Goal: Task Accomplishment & Management: Complete application form

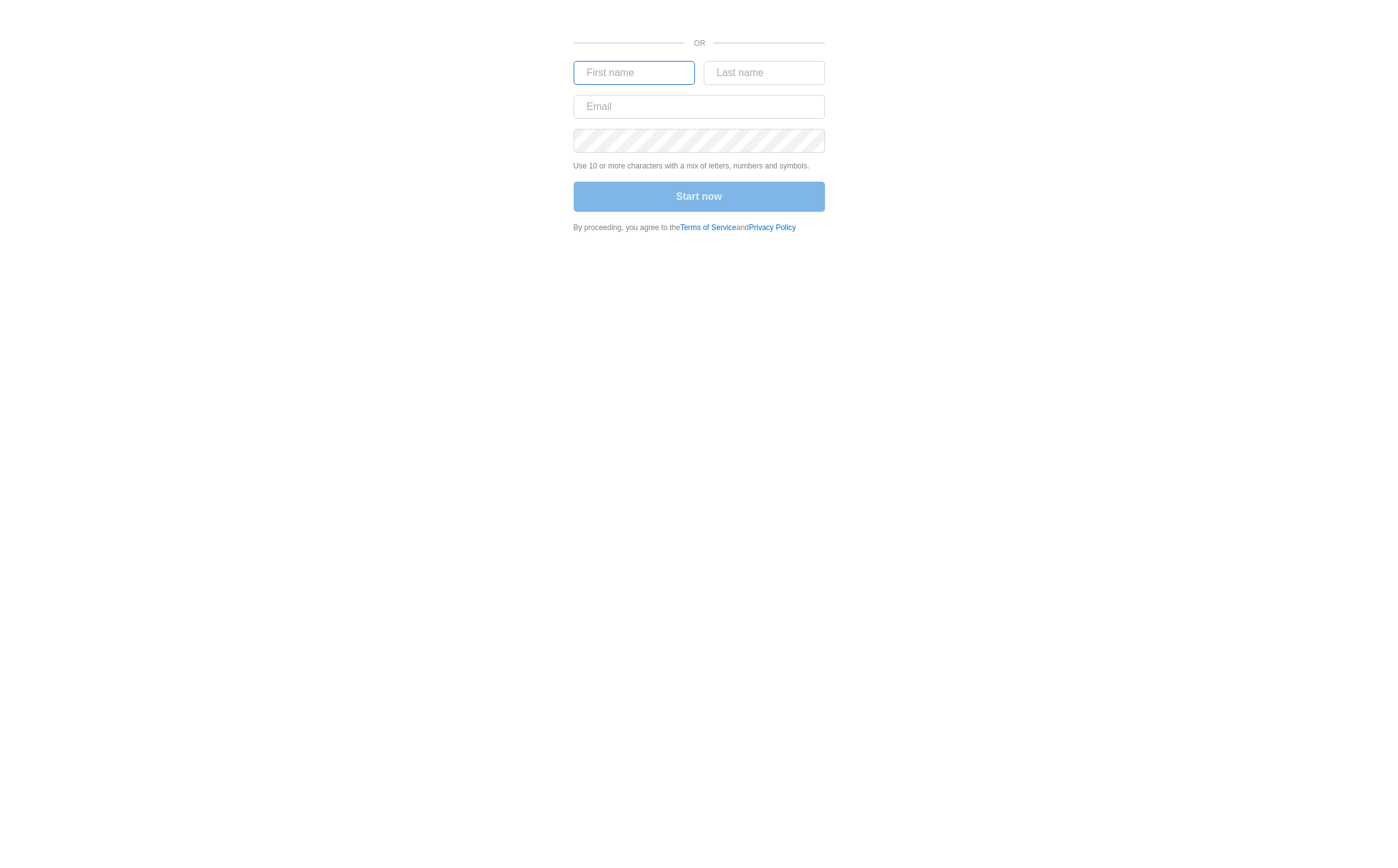
click at [599, 75] on input "text" at bounding box center [634, 73] width 121 height 24
type input "Weston"
type input "Clark"
click at [640, 106] on input "[EMAIL_ADDRESS][PERSON_NAME][DOMAIN_NAME]" at bounding box center [699, 107] width 252 height 24
type input "weston.clark+2000000@madwire.com"
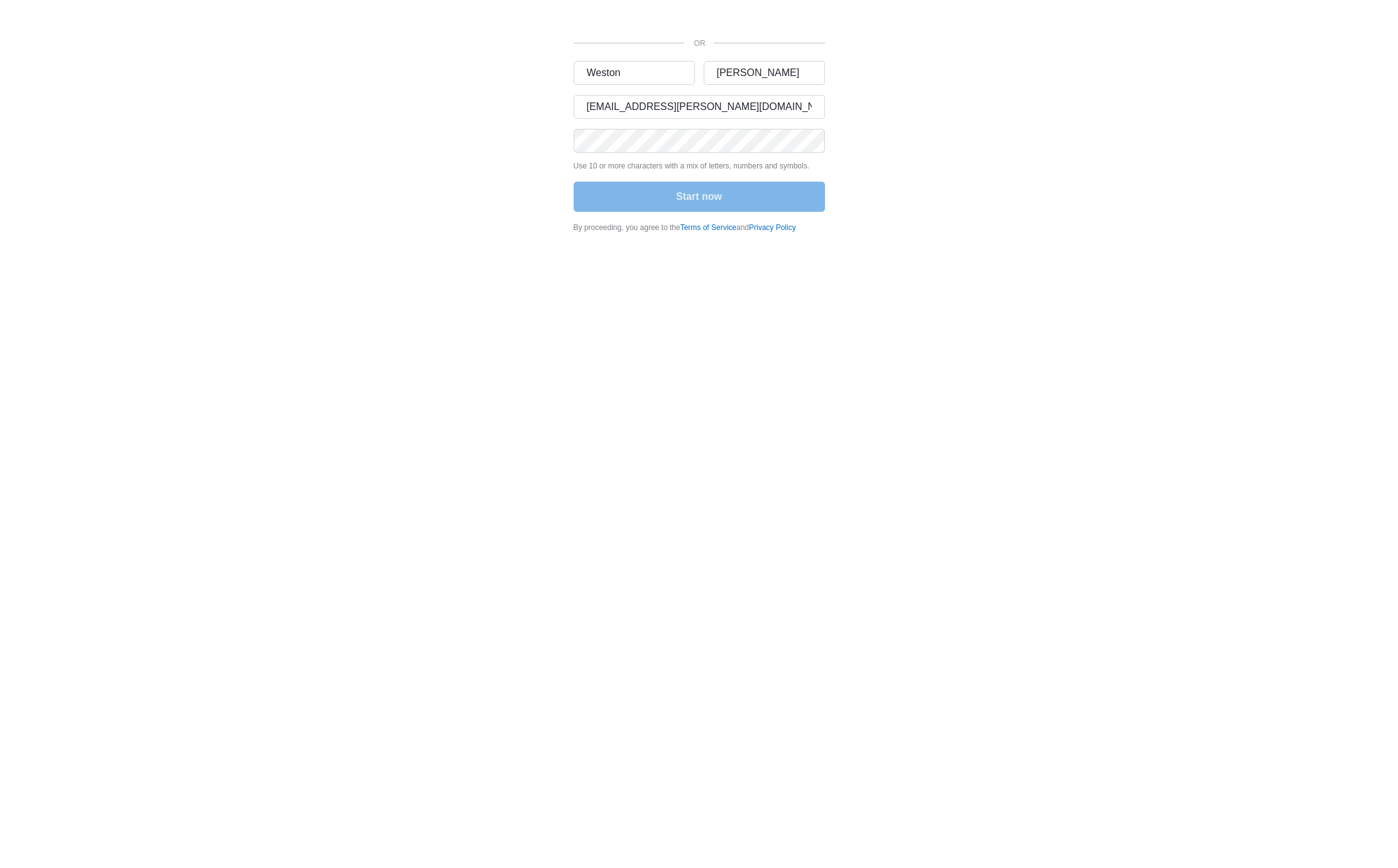
click at [420, 194] on div "OR Weston Clark weston.clark+2000000@madwire.com Use 10 or more characters with…" at bounding box center [699, 120] width 755 height 240
click at [563, 210] on div "OR Weston Clark weston.clark+2000000@madwire.com Use 10 or more characters with…" at bounding box center [699, 120] width 755 height 240
click at [648, 192] on button "Start now" at bounding box center [699, 197] width 252 height 30
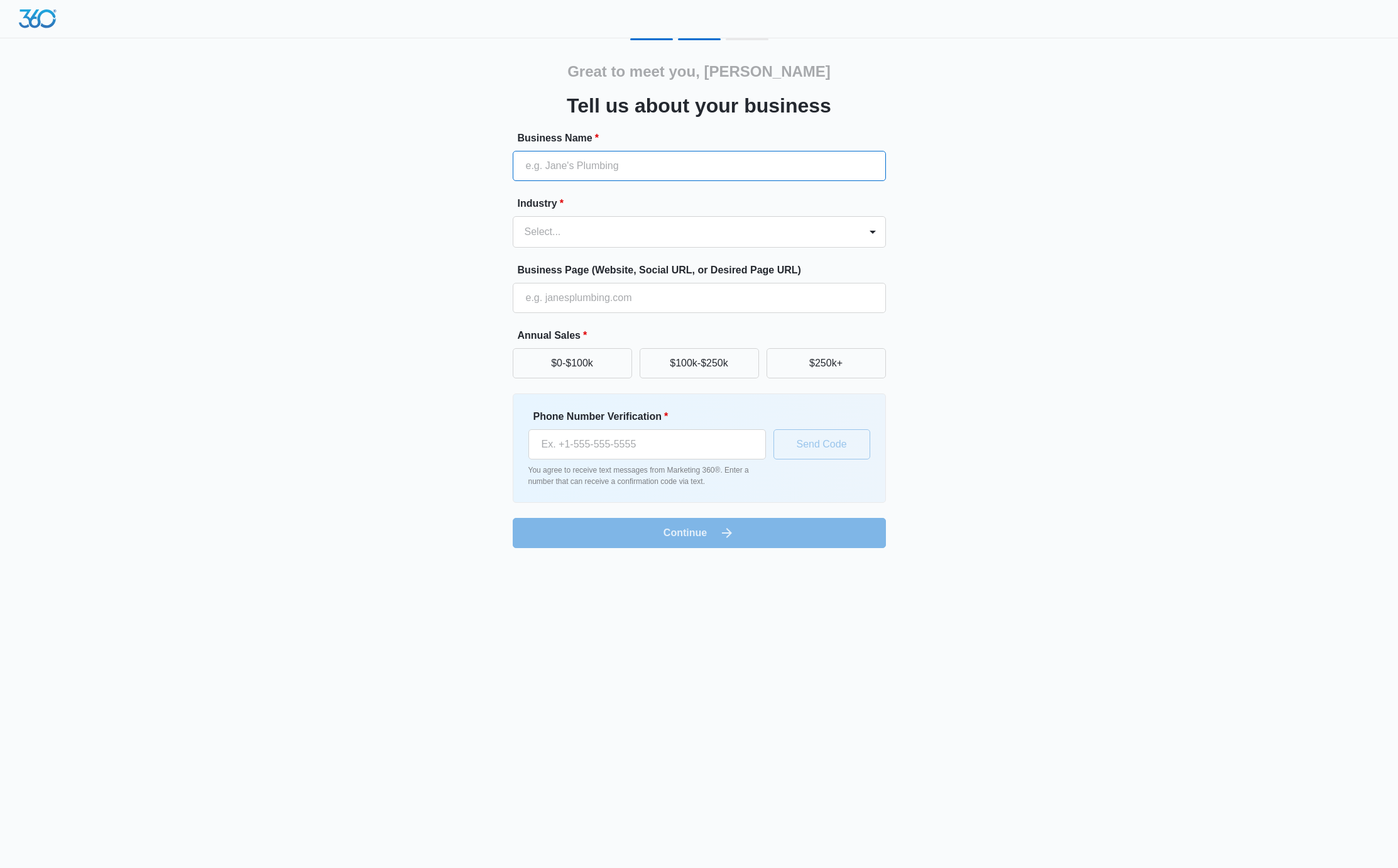
click at [593, 167] on input "Business Name *" at bounding box center [699, 166] width 374 height 30
type input "Plumby's Pbumbing"
click at [559, 231] on div at bounding box center [684, 232] width 319 height 17
type input "plu"
click at [571, 294] on input "Business Page (Website, Social URL, or Desired Page URL)" at bounding box center [699, 298] width 374 height 30
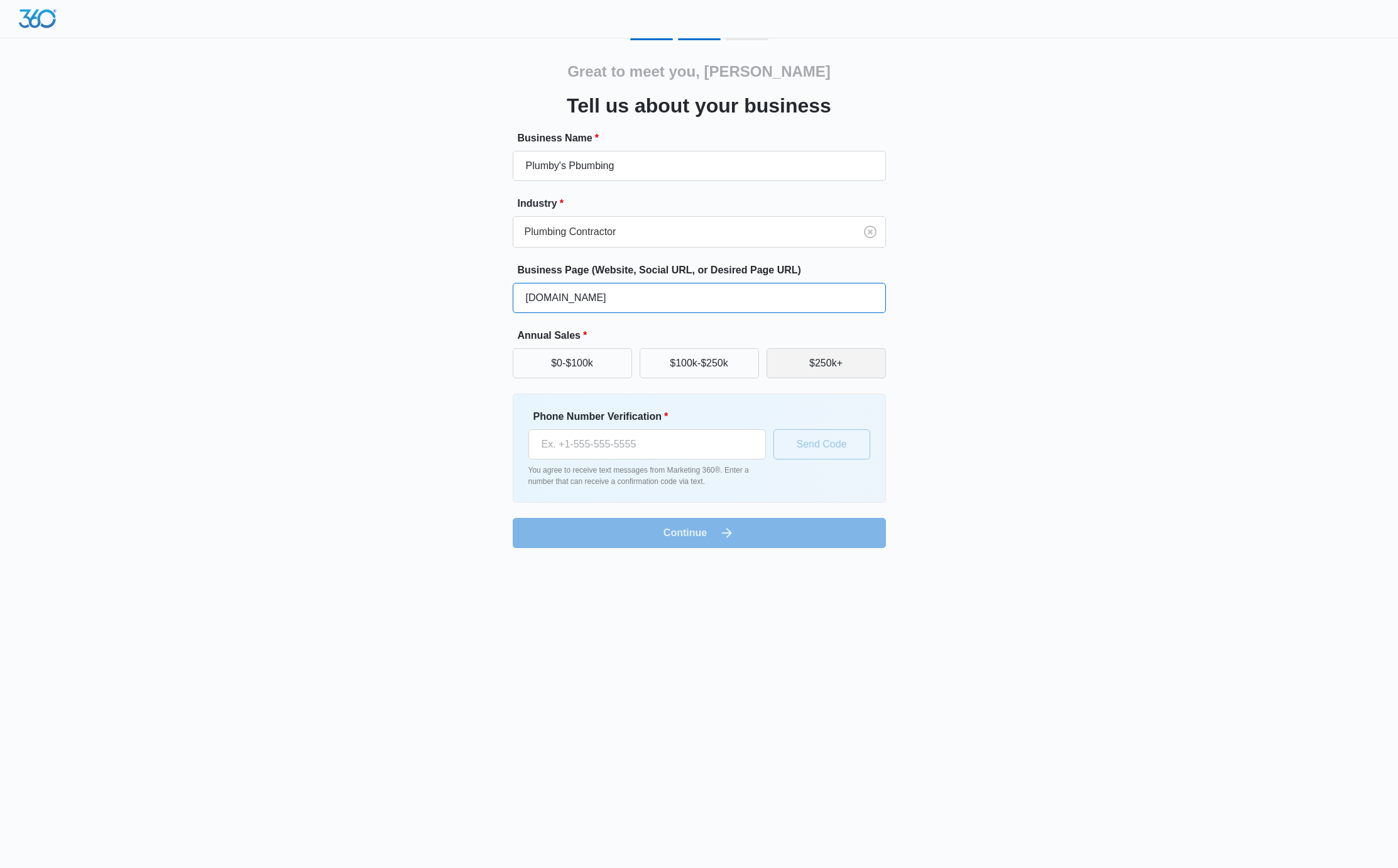
type input "plumbys.com"
click at [820, 360] on button "$250k+" at bounding box center [826, 363] width 120 height 30
click at [648, 451] on input "Phone Number Verification *" at bounding box center [647, 444] width 237 height 30
type input "(970) 214-9000"
click at [816, 442] on button "Send Code" at bounding box center [822, 444] width 97 height 30
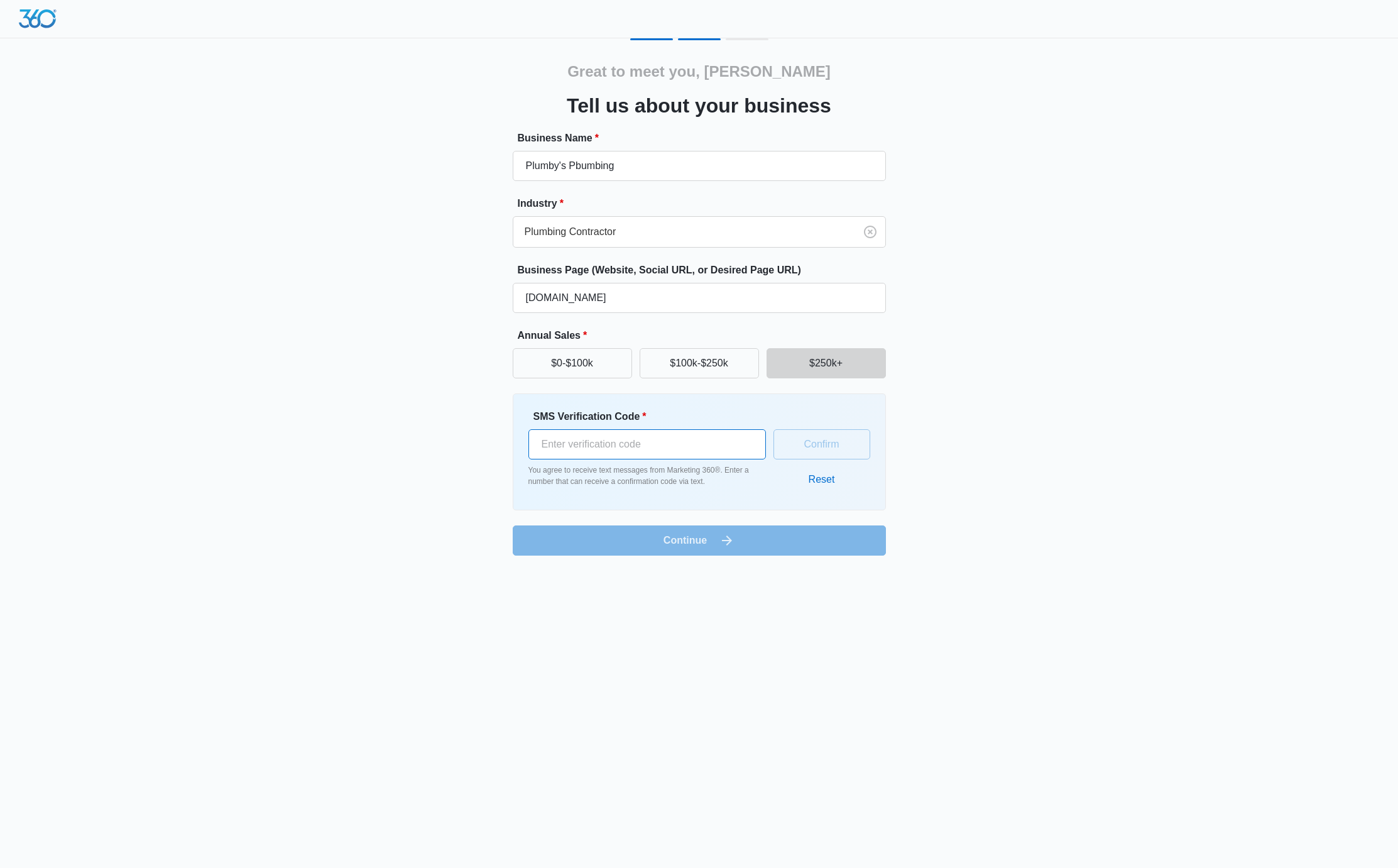
click at [667, 448] on input "SMS Verification Code *" at bounding box center [647, 444] width 237 height 30
type input "119898"
click at [833, 438] on button "Confirm" at bounding box center [822, 444] width 97 height 30
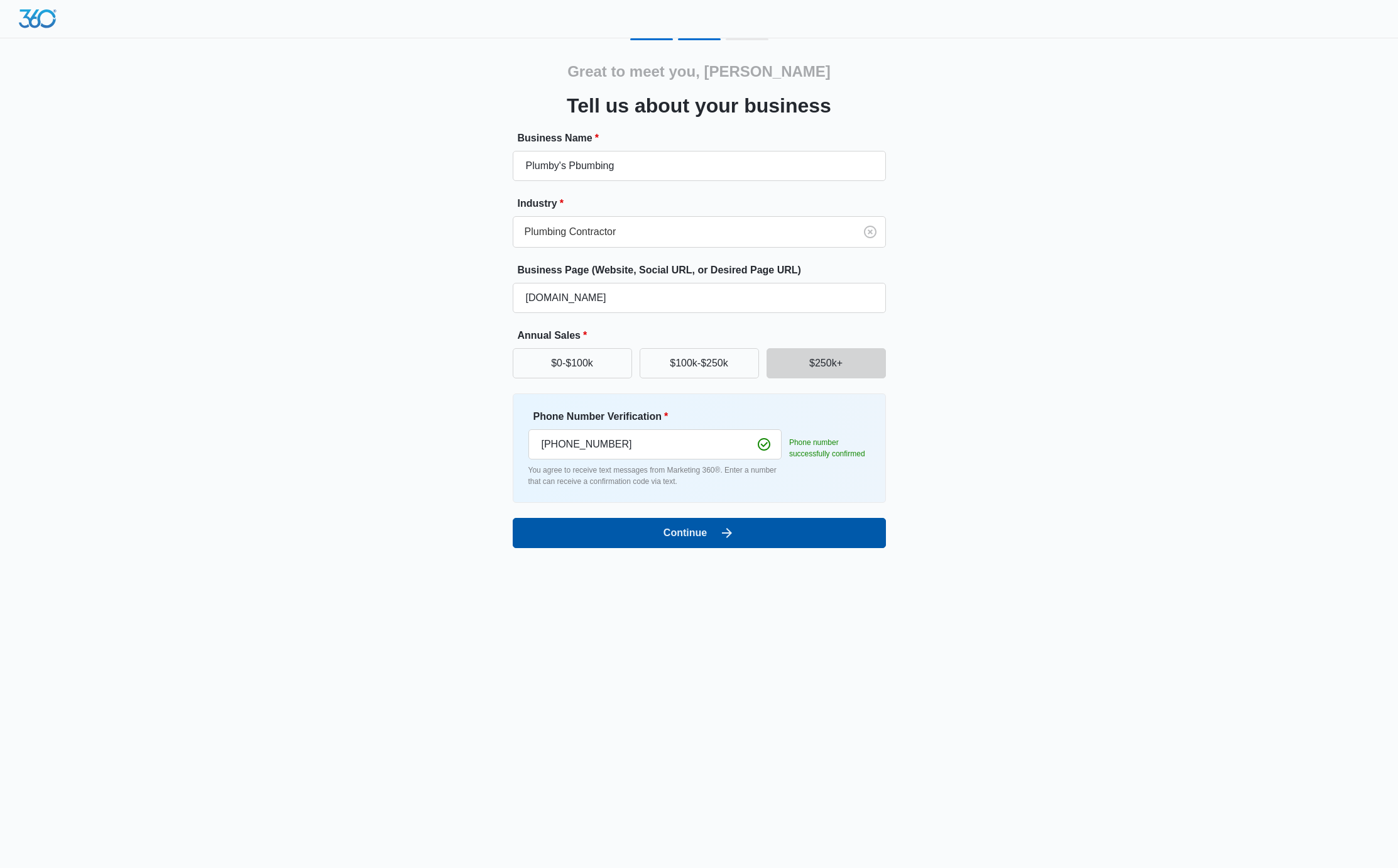
click at [741, 537] on button "Continue" at bounding box center [699, 533] width 374 height 30
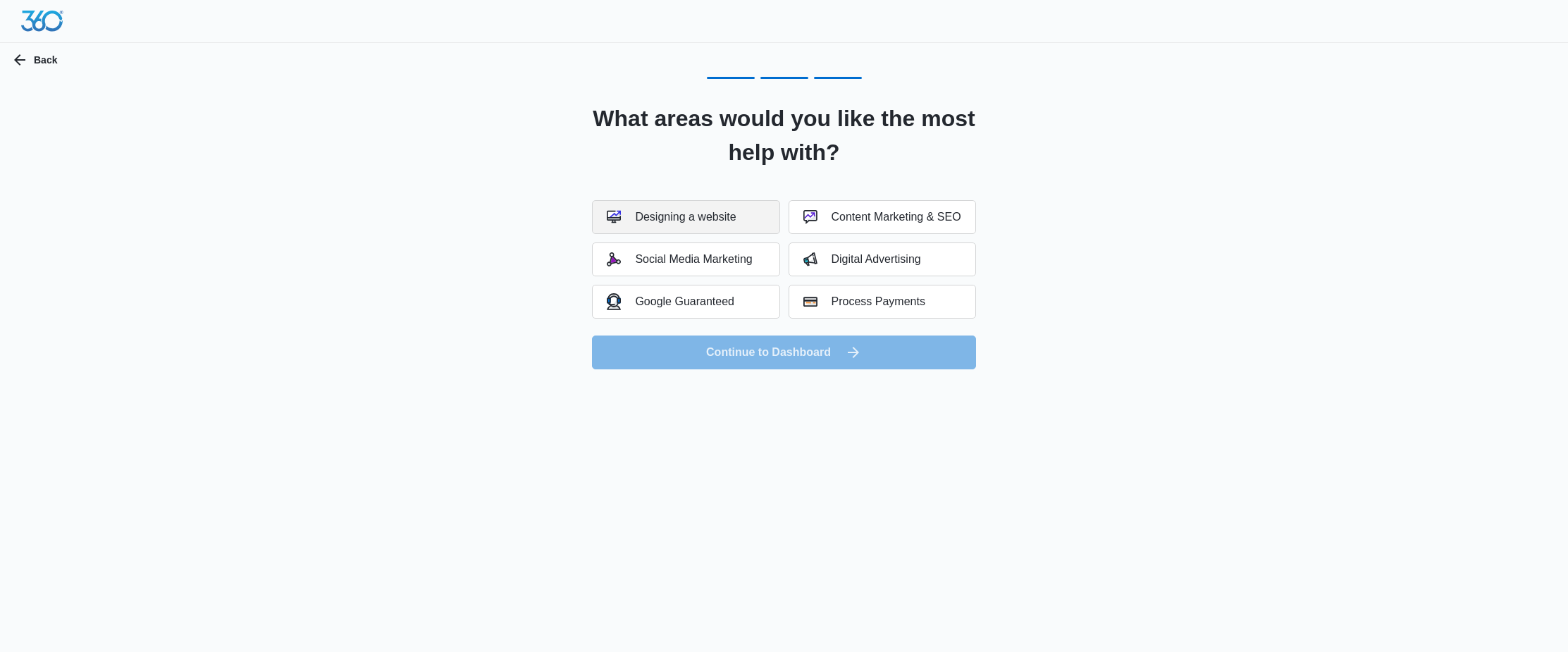
click at [669, 211] on div "Designing a website" at bounding box center [671, 217] width 129 height 14
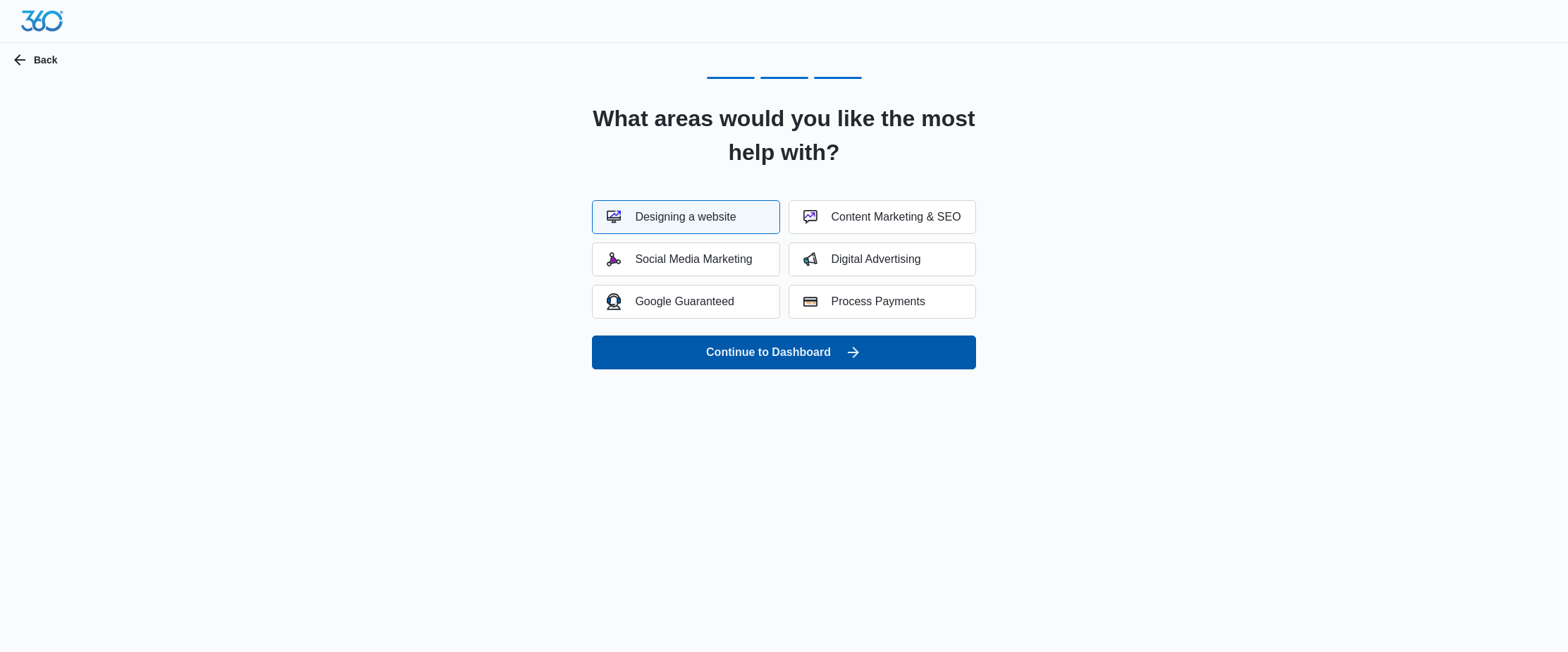
click at [687, 346] on button "Continue to Dashboard" at bounding box center [783, 352] width 384 height 34
